Goal: Task Accomplishment & Management: Manage account settings

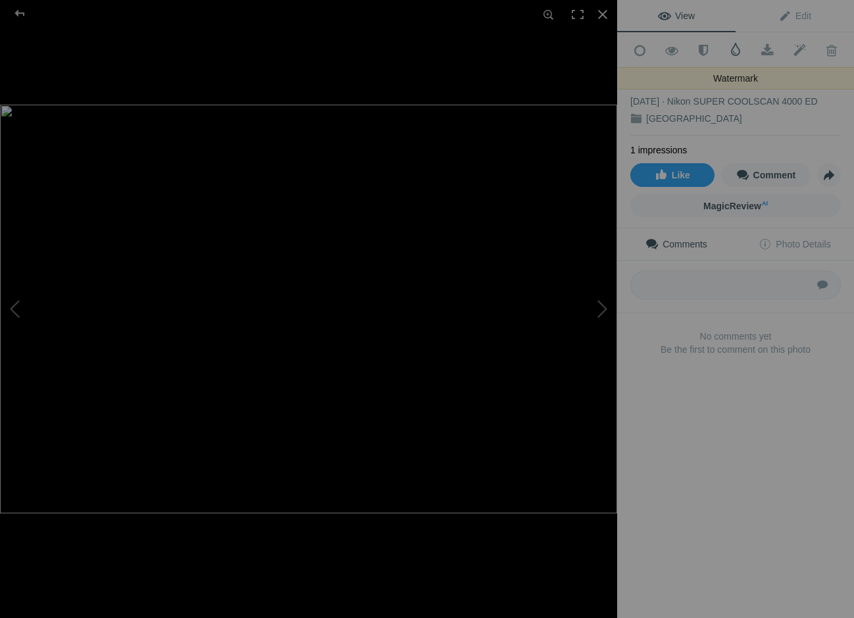
click at [737, 49] on span at bounding box center [735, 49] width 13 height 13
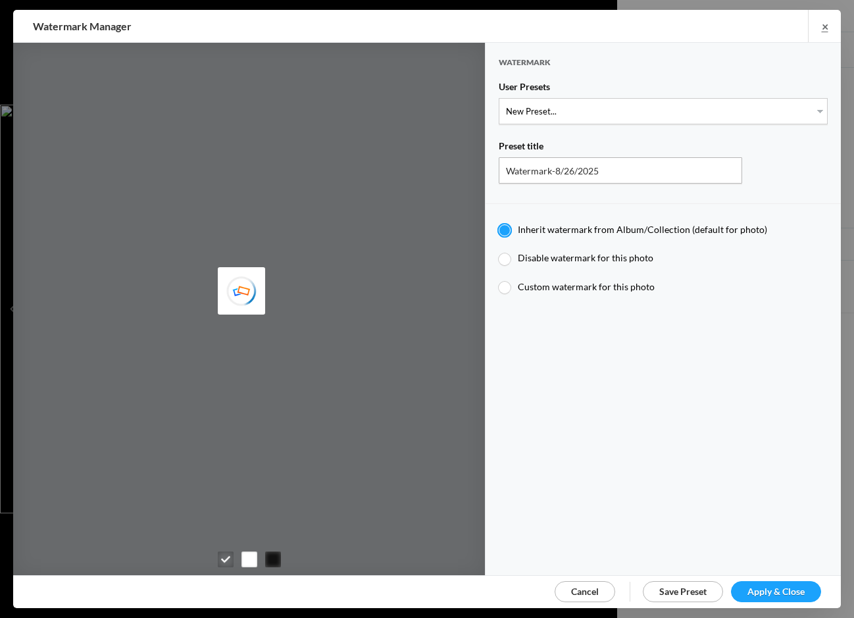
type input "JimLiskovec"
select select "1: Object"
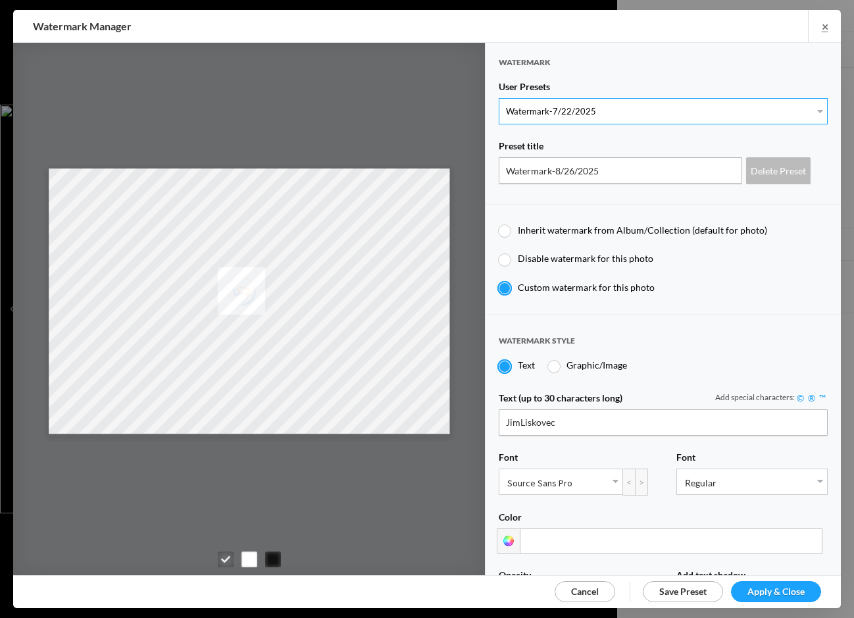
type input "Watermark-7/22/2025"
radio input "false"
radio input "true"
type input "[PERSON_NAME]"
radio input "false"
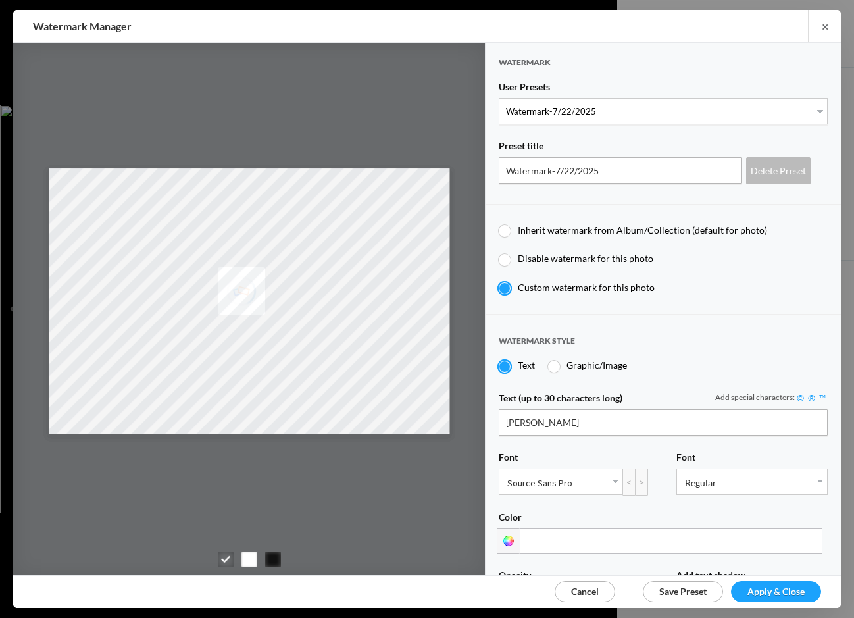
click at [778, 588] on span "Apply & Close" at bounding box center [775, 590] width 57 height 11
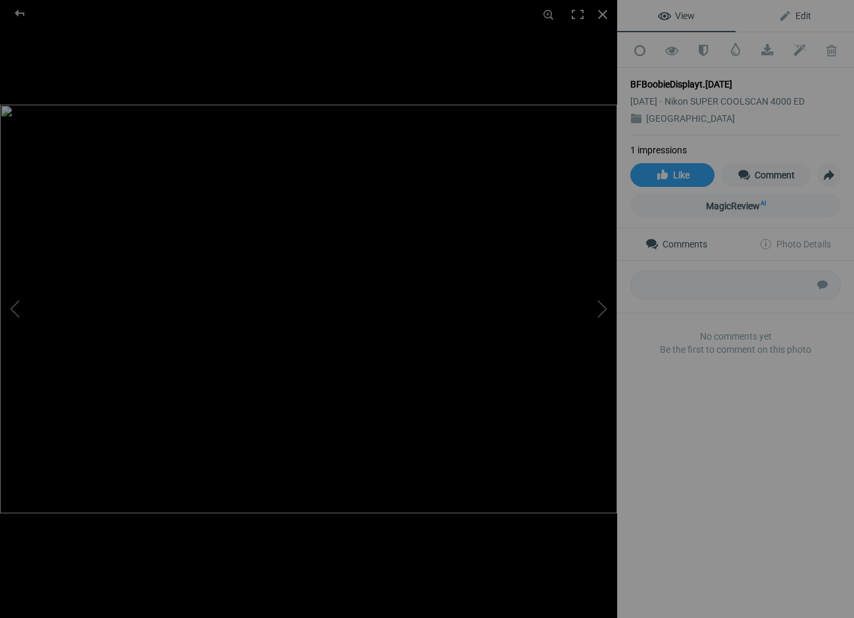
click at [810, 15] on span "Edit" at bounding box center [794, 16] width 33 height 11
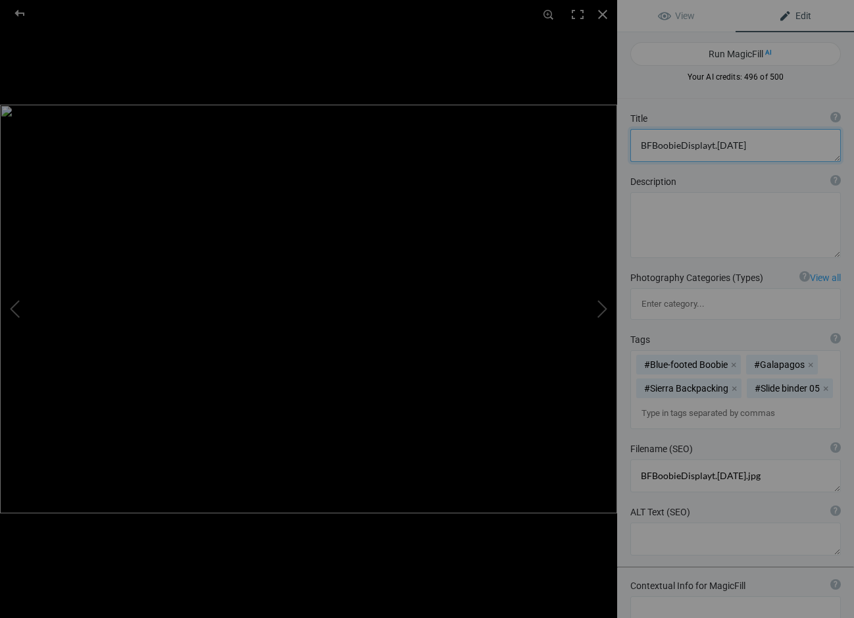
drag, startPoint x: 747, startPoint y: 145, endPoint x: 708, endPoint y: 145, distance: 38.8
click at [708, 145] on textarea at bounding box center [735, 145] width 210 height 33
drag, startPoint x: 651, startPoint y: 145, endPoint x: 614, endPoint y: 139, distance: 37.3
click at [614, 139] on div "BFBoobieDisplayt.[DATE] View Edit Run MagicFill AI Your AI credits: 496 of 500 …" at bounding box center [427, 309] width 854 height 618
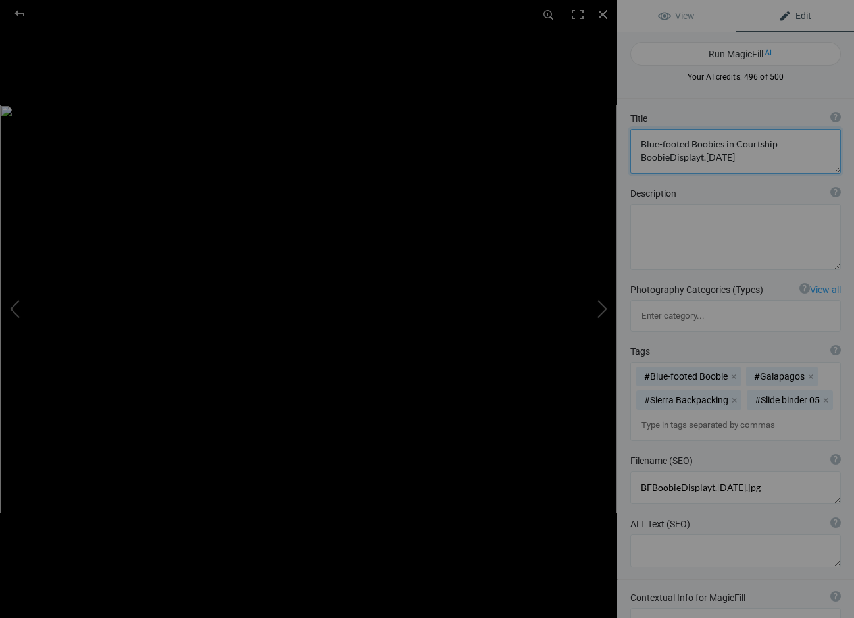
drag, startPoint x: 710, startPoint y: 156, endPoint x: 719, endPoint y: 159, distance: 9.8
click at [710, 157] on textarea at bounding box center [735, 151] width 210 height 45
drag, startPoint x: 749, startPoint y: 157, endPoint x: 762, endPoint y: 161, distance: 13.7
click at [750, 158] on textarea at bounding box center [735, 151] width 210 height 45
type textarea "Blue-footed Boobies in Courtship Displayt"
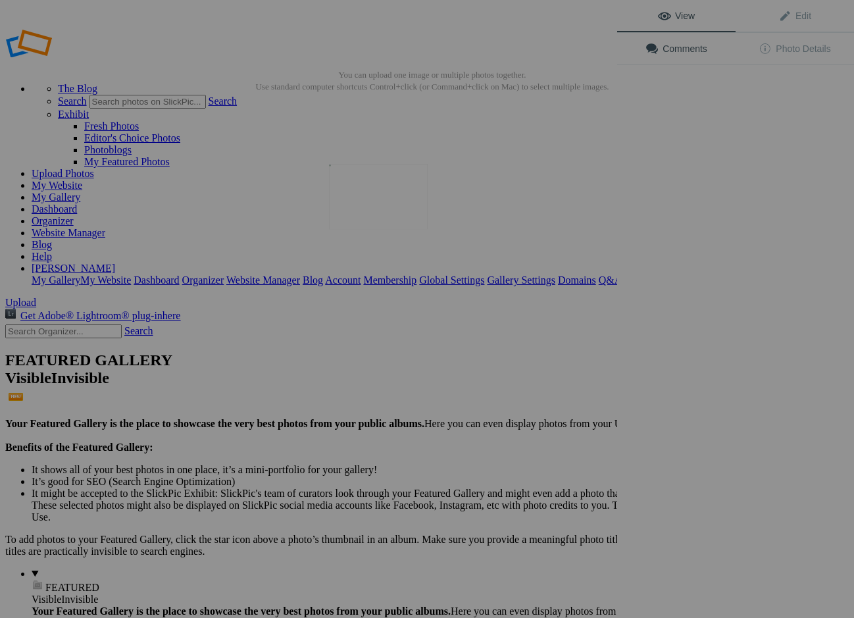
click at [375, 200] on img at bounding box center [378, 196] width 99 height 65
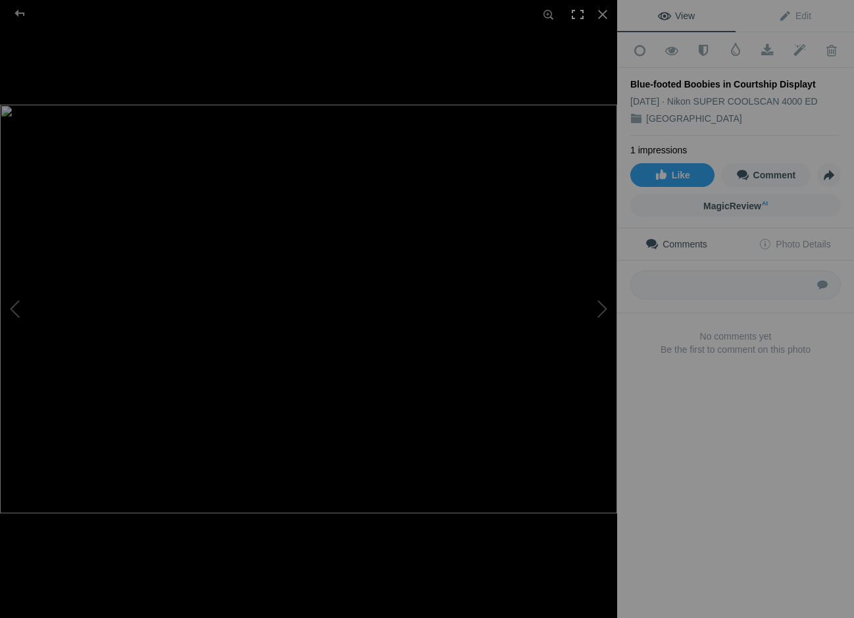
click at [575, 13] on div at bounding box center [577, 14] width 29 height 29
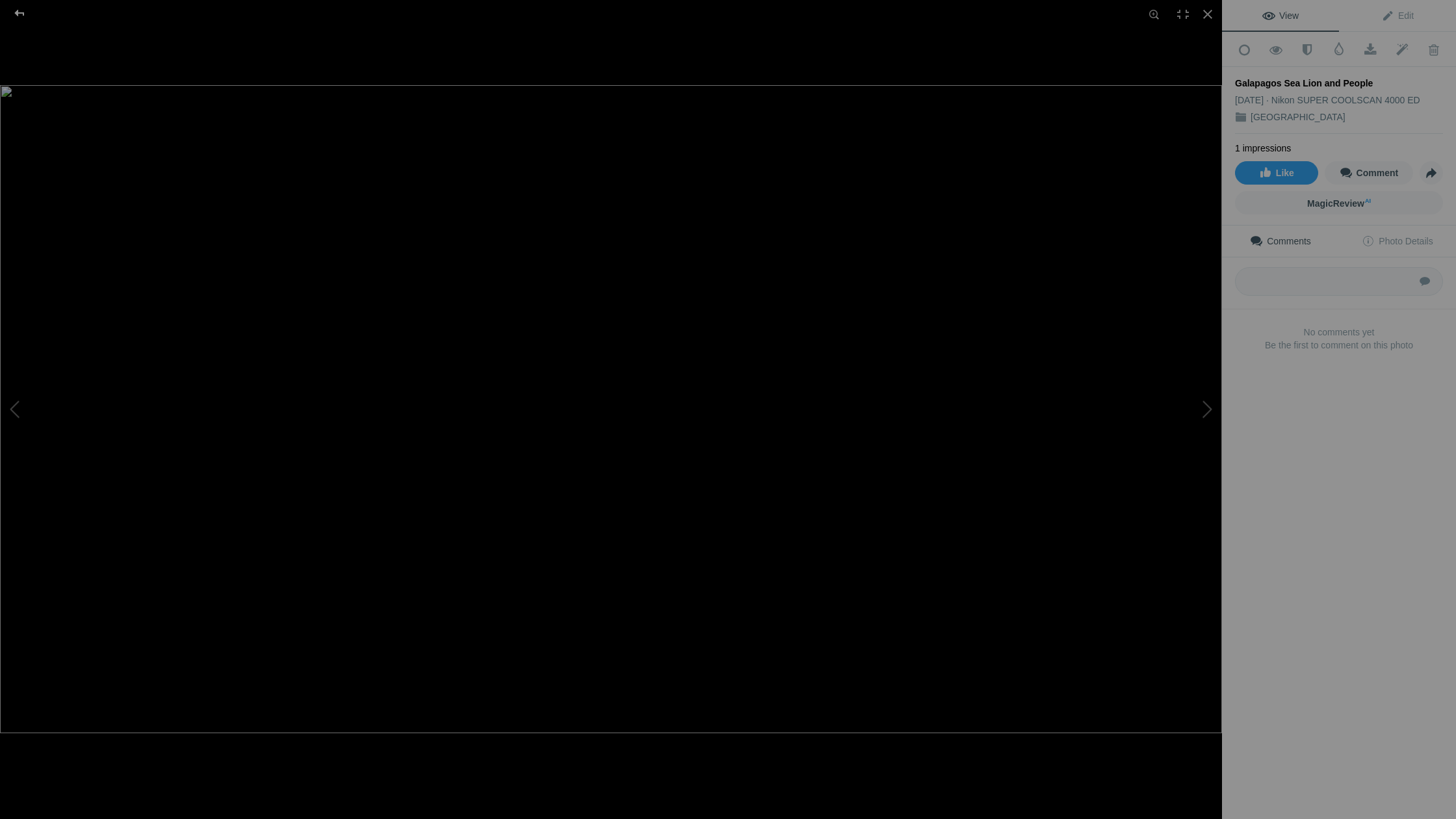
click at [19, 10] on div at bounding box center [19, 13] width 46 height 26
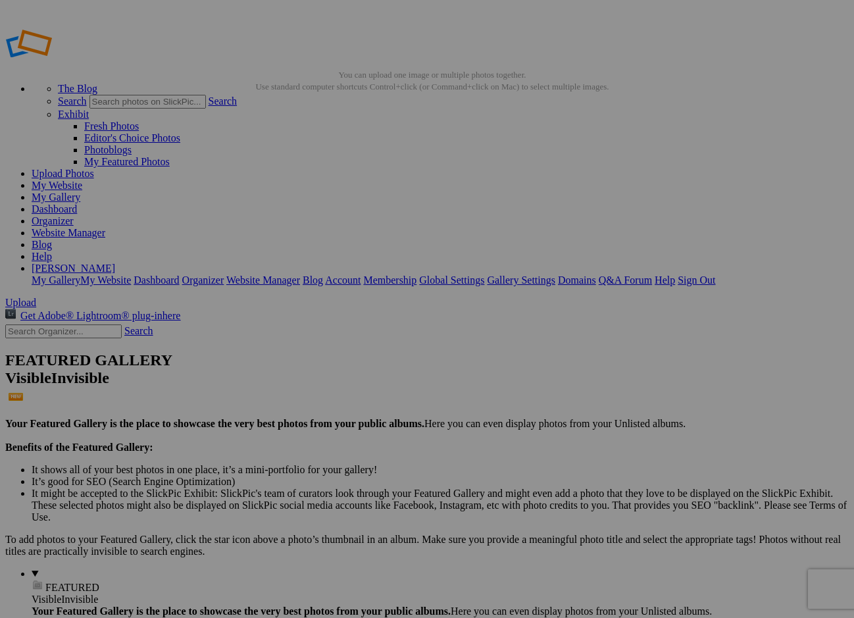
click at [715, 274] on link "Sign Out" at bounding box center [696, 279] width 37 height 11
